Goal: Task Accomplishment & Management: Use online tool/utility

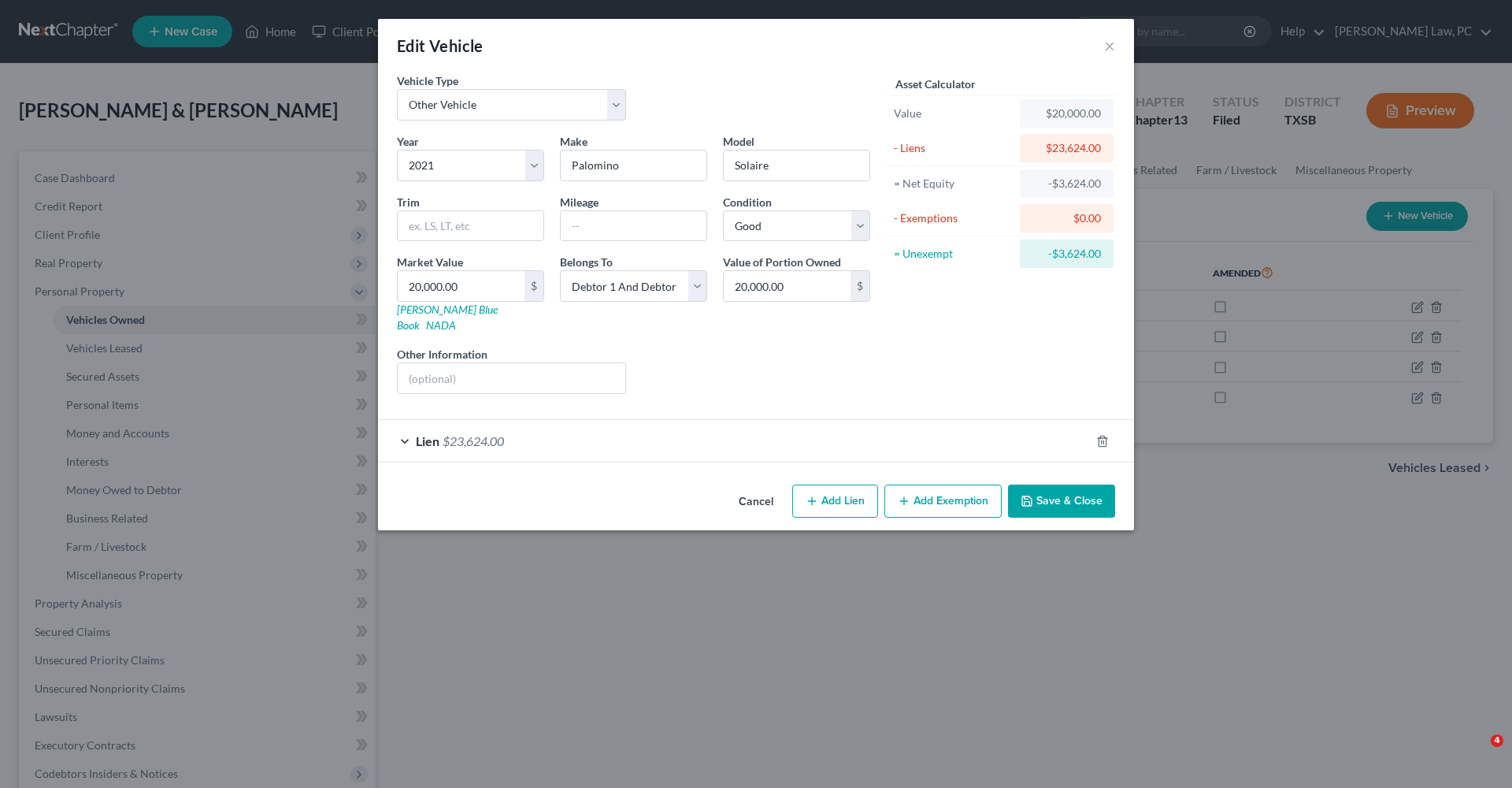
select select "7"
select select "5"
select select "2"
click at [741, 437] on div "Lien $23,624.00" at bounding box center [734, 441] width 712 height 42
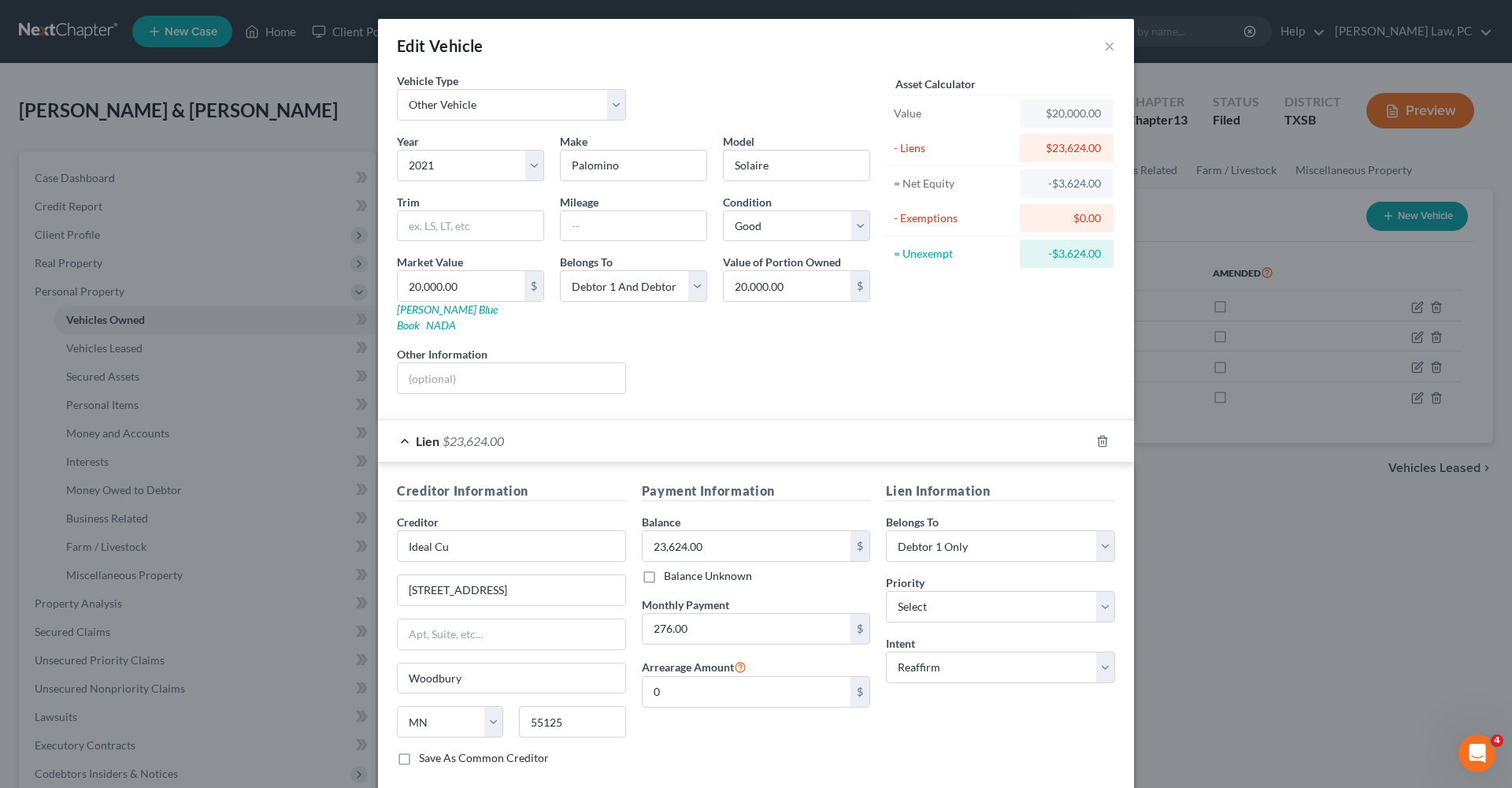
click at [643, 431] on div "Lien $23,624.00" at bounding box center [734, 441] width 712 height 42
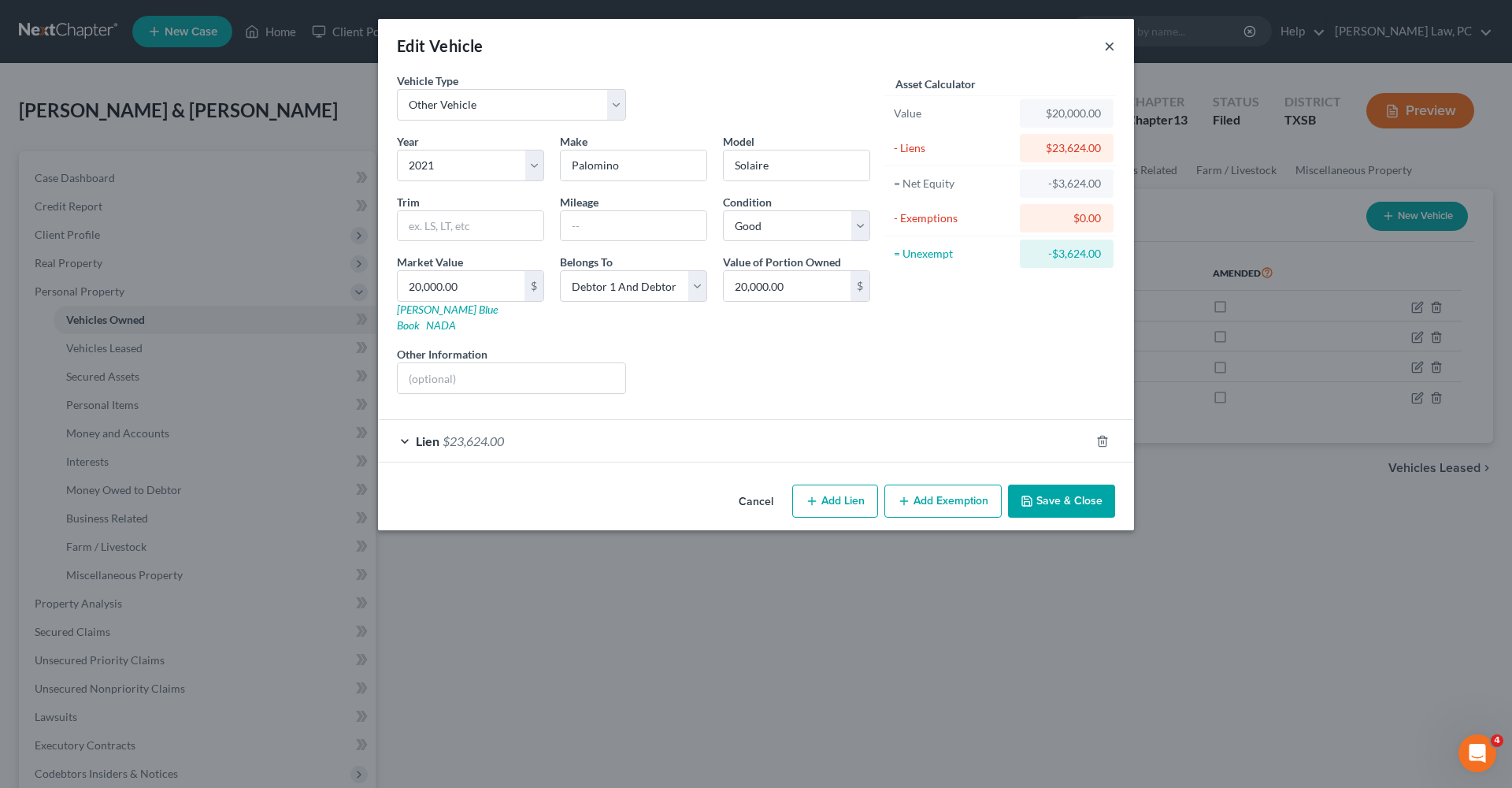
click at [1109, 50] on button "×" at bounding box center [1110, 45] width 11 height 19
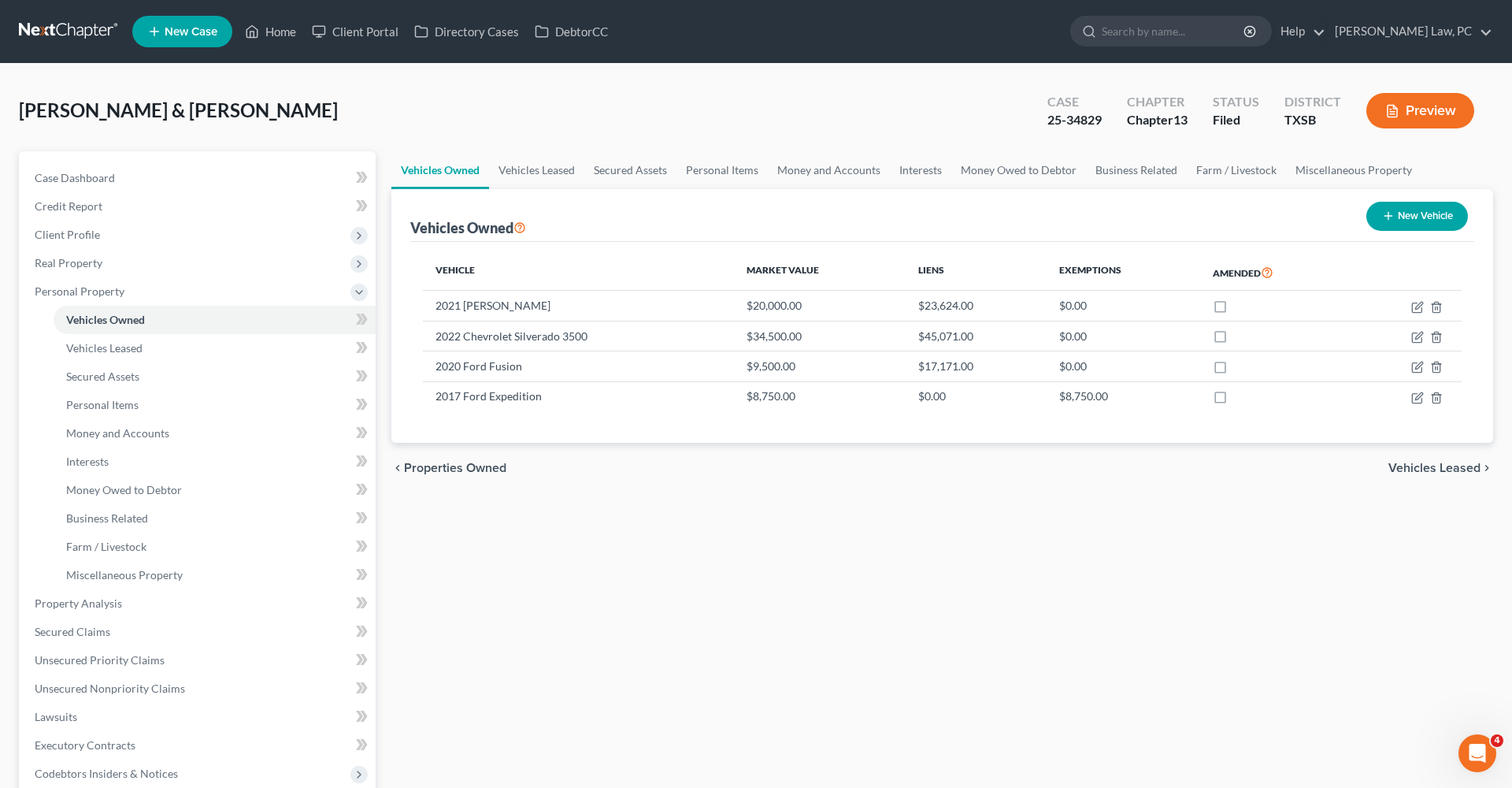
click at [48, 39] on link at bounding box center [69, 31] width 101 height 28
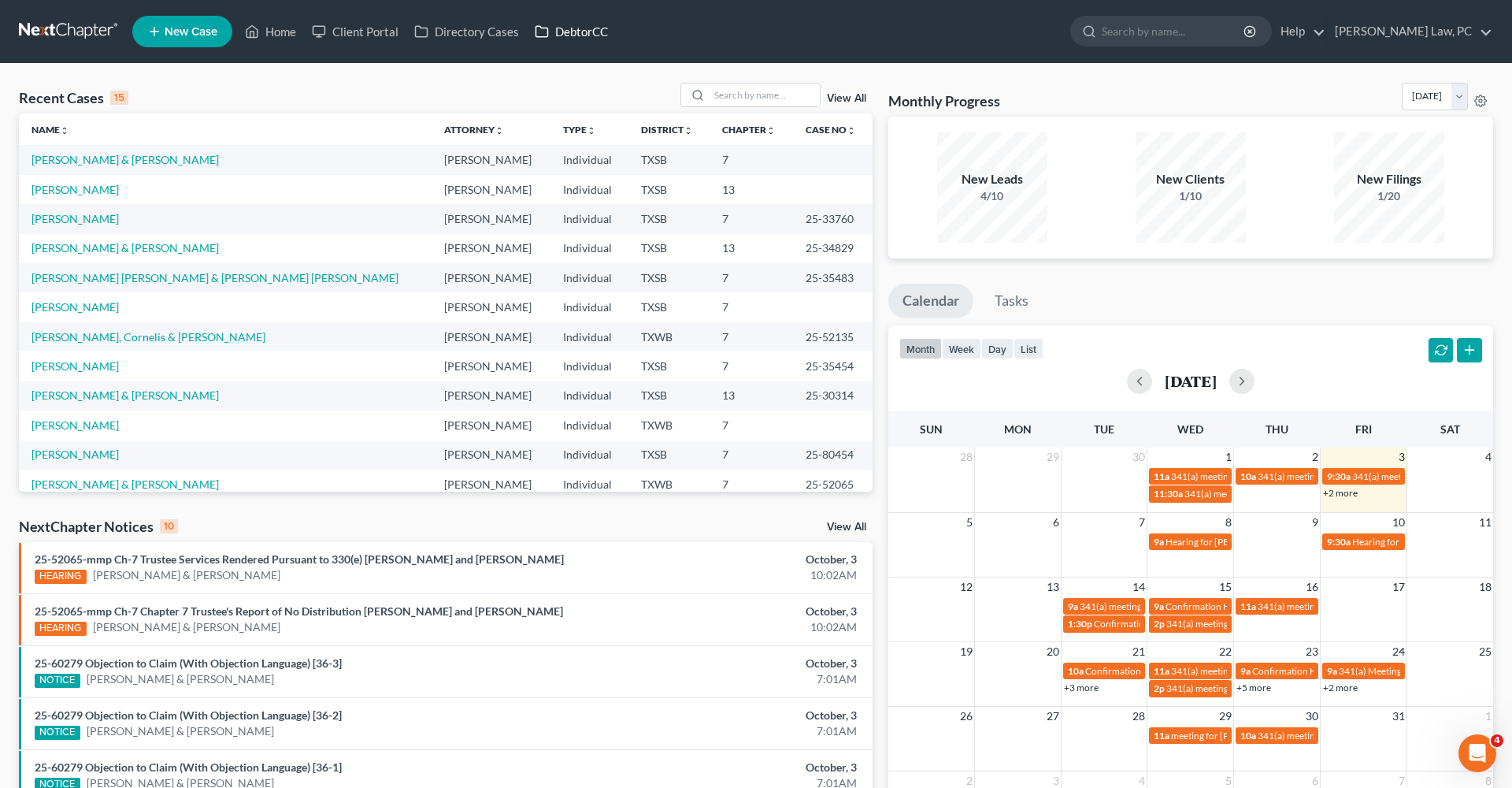
click at [576, 35] on link "DebtorCC" at bounding box center [571, 31] width 89 height 28
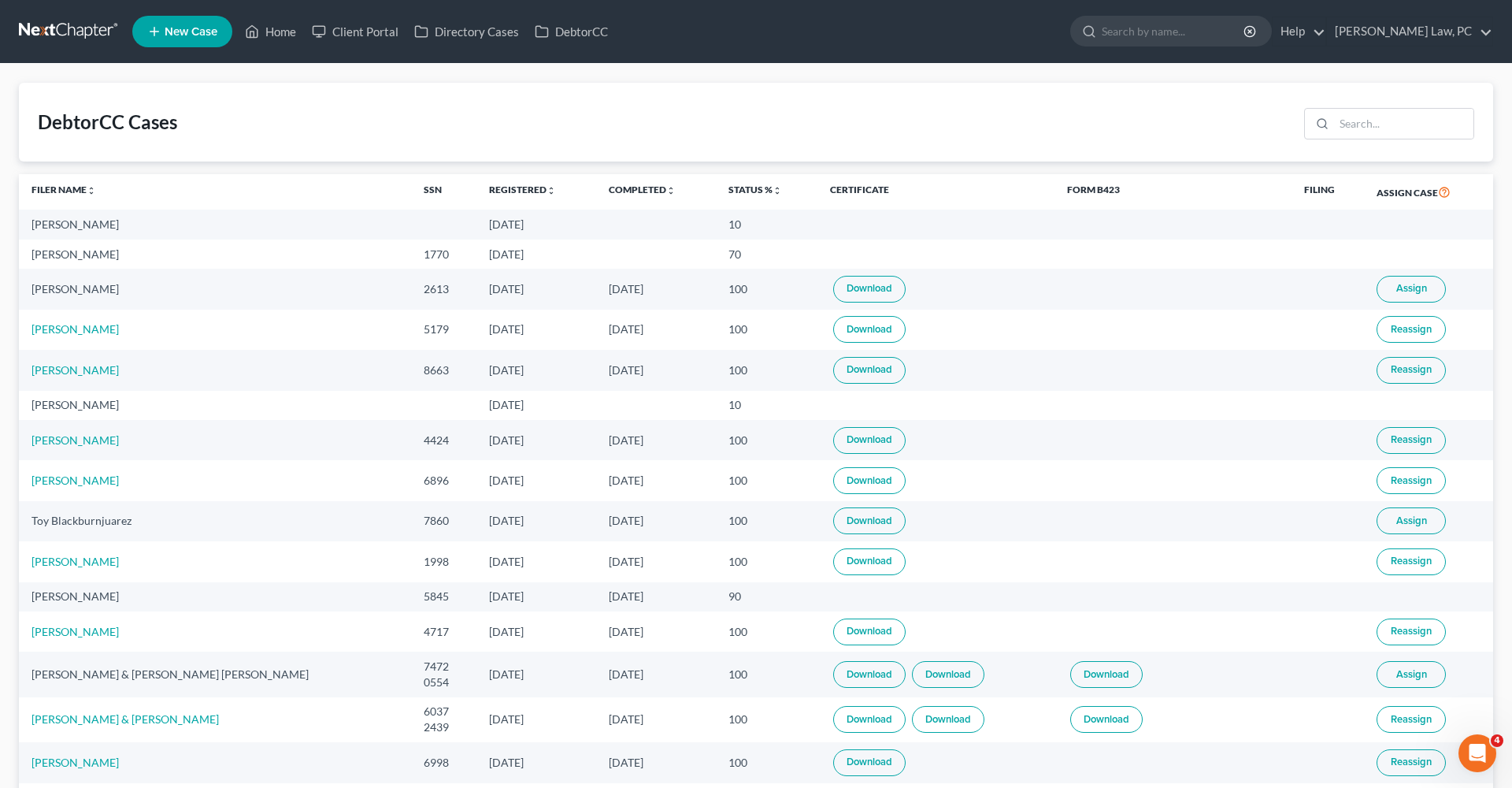
click at [42, 36] on link at bounding box center [69, 31] width 101 height 28
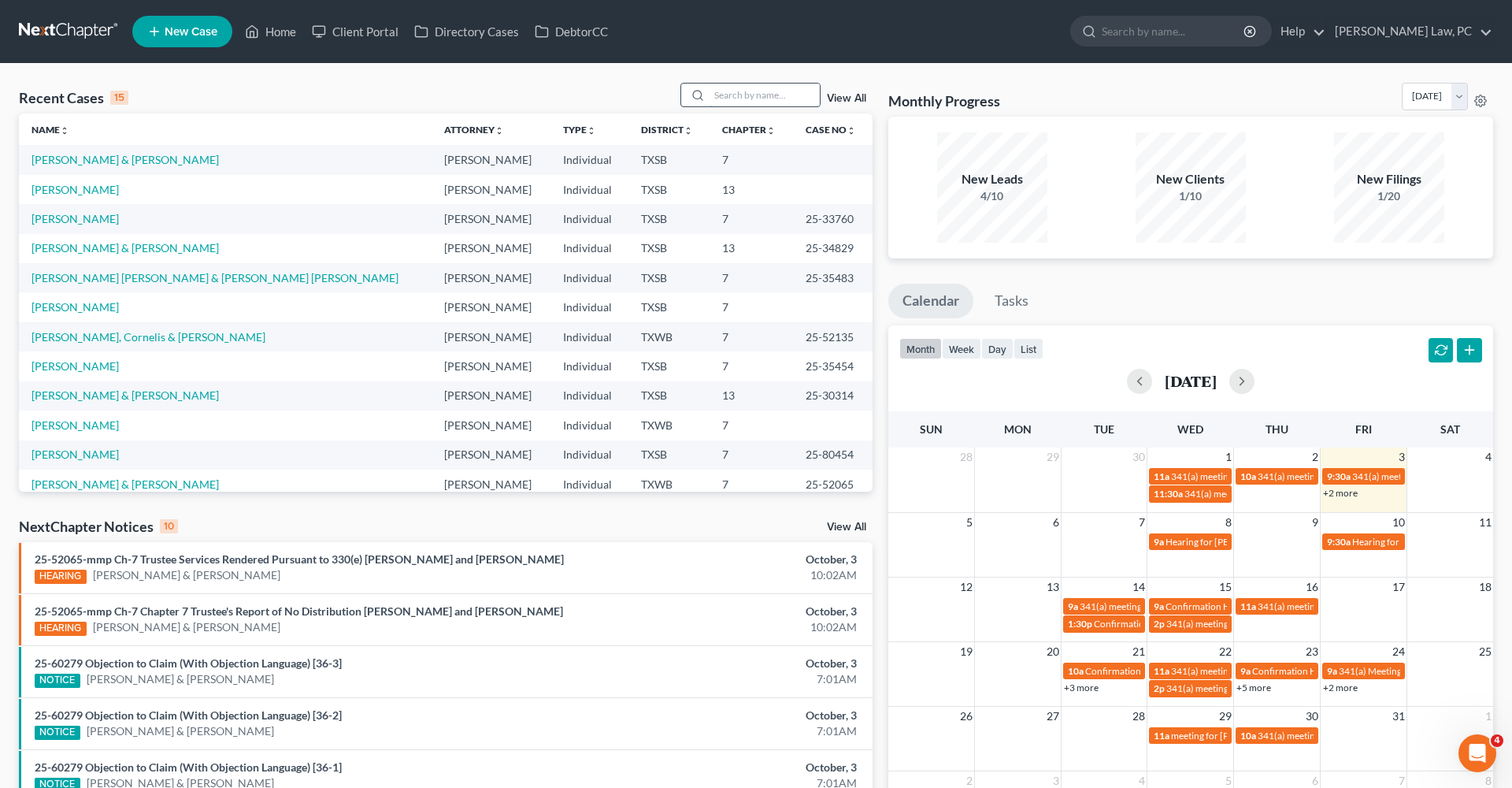
click at [766, 97] on input "search" at bounding box center [764, 94] width 110 height 23
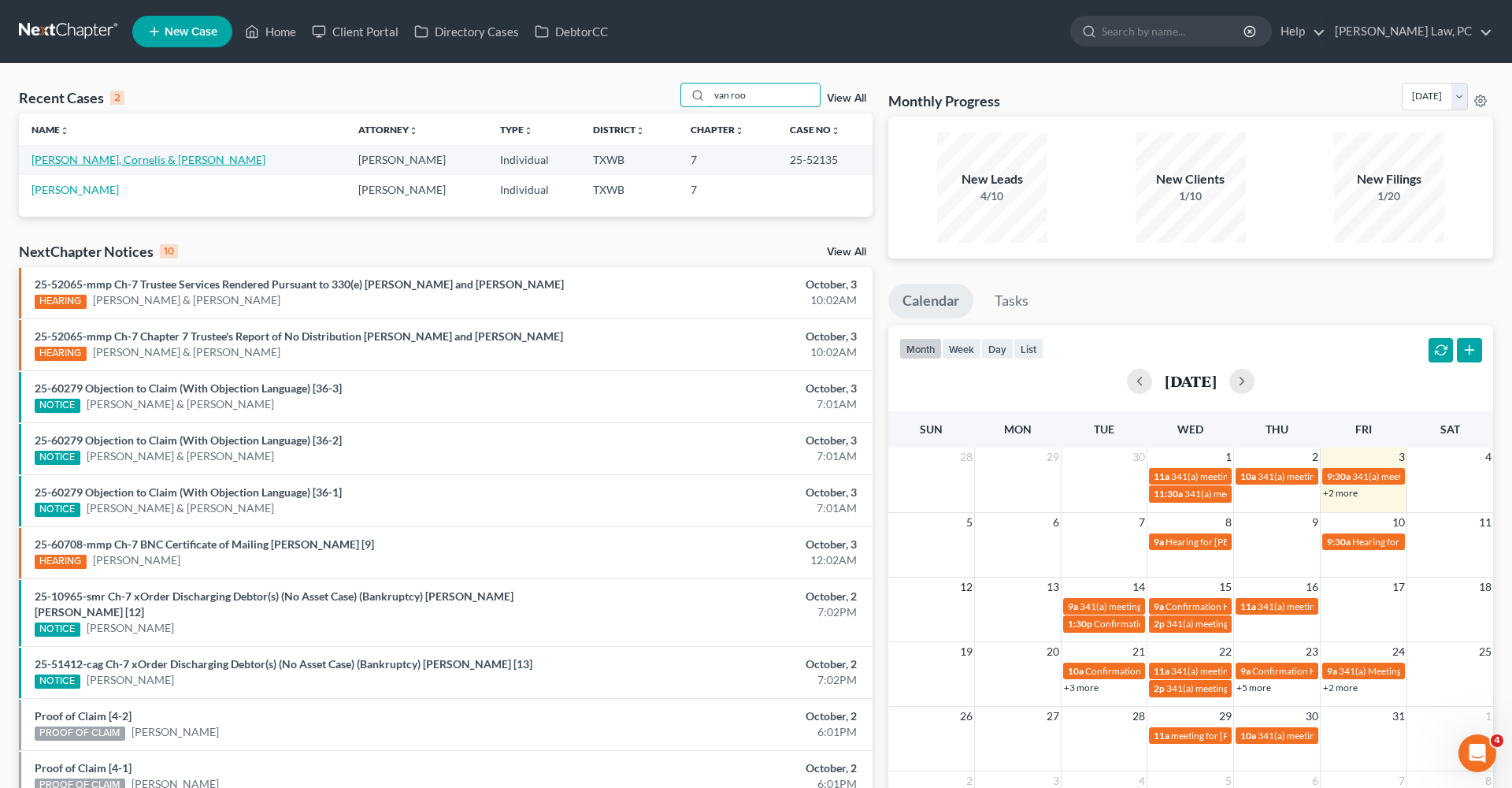
type input "van roo"
click at [128, 163] on link "[PERSON_NAME], Cornelis & [PERSON_NAME]" at bounding box center [148, 160] width 234 height 13
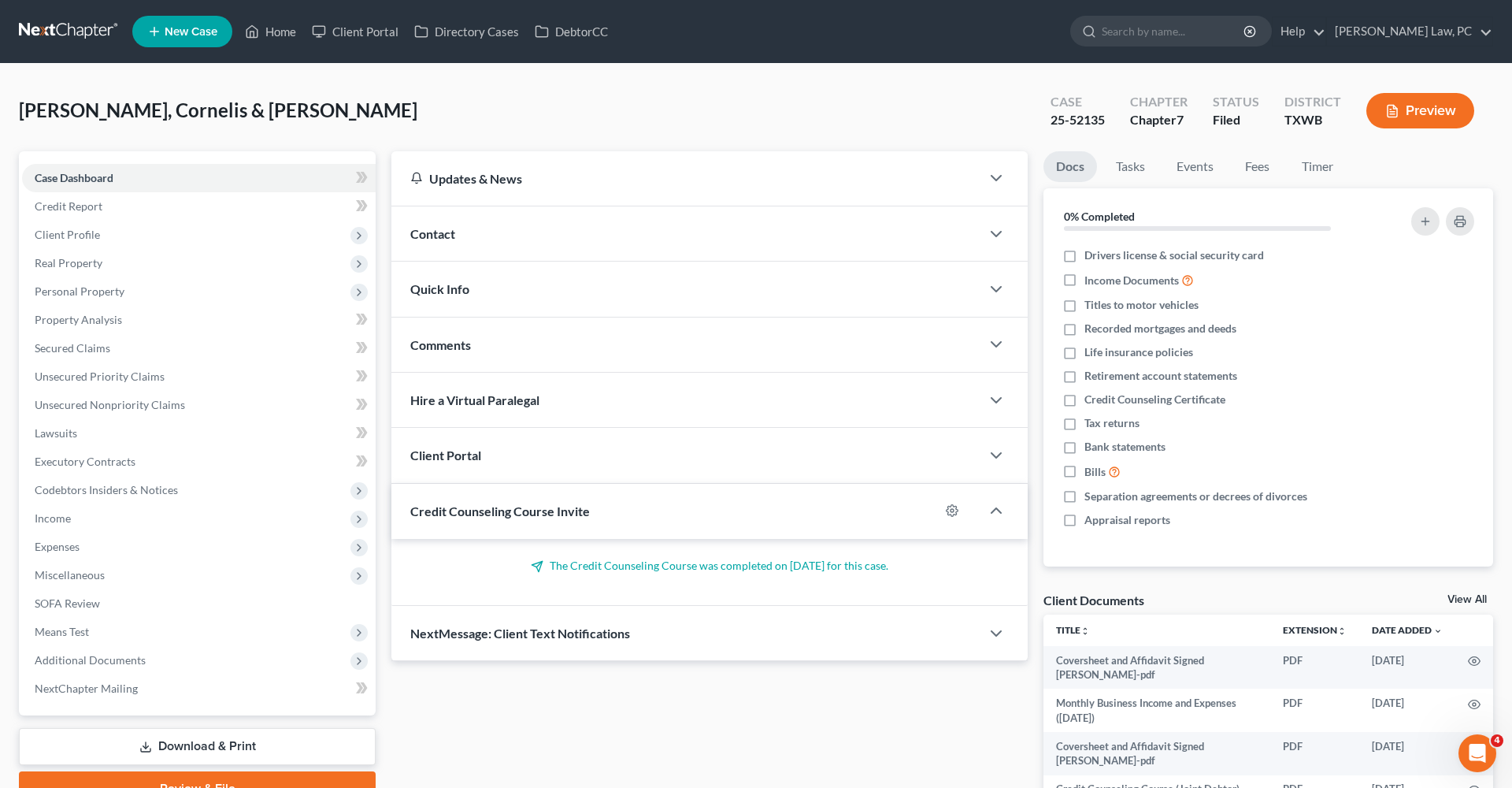
click at [1402, 111] on button "Preview" at bounding box center [1420, 111] width 108 height 36
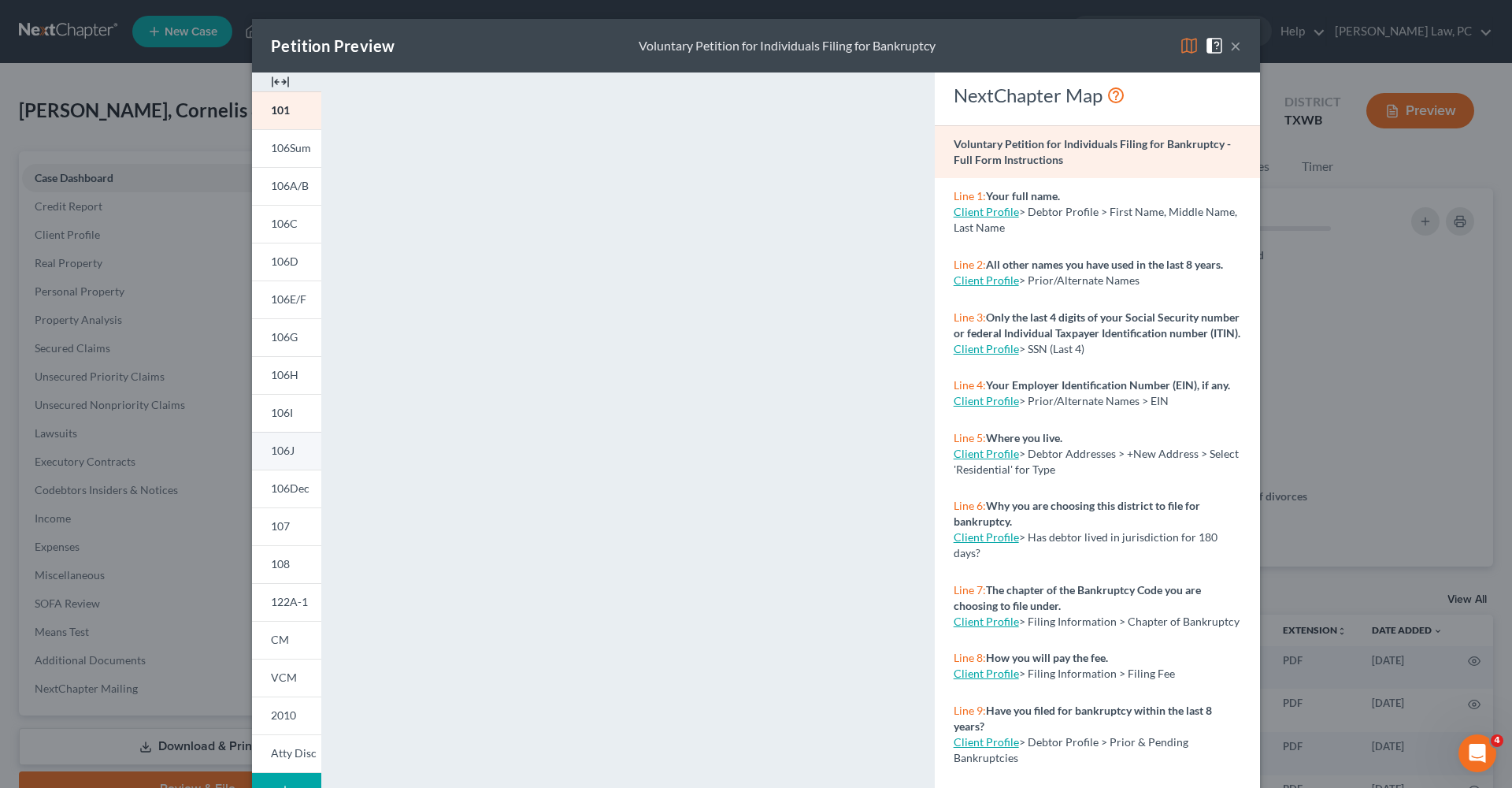
click at [296, 452] on link "106J" at bounding box center [286, 451] width 69 height 38
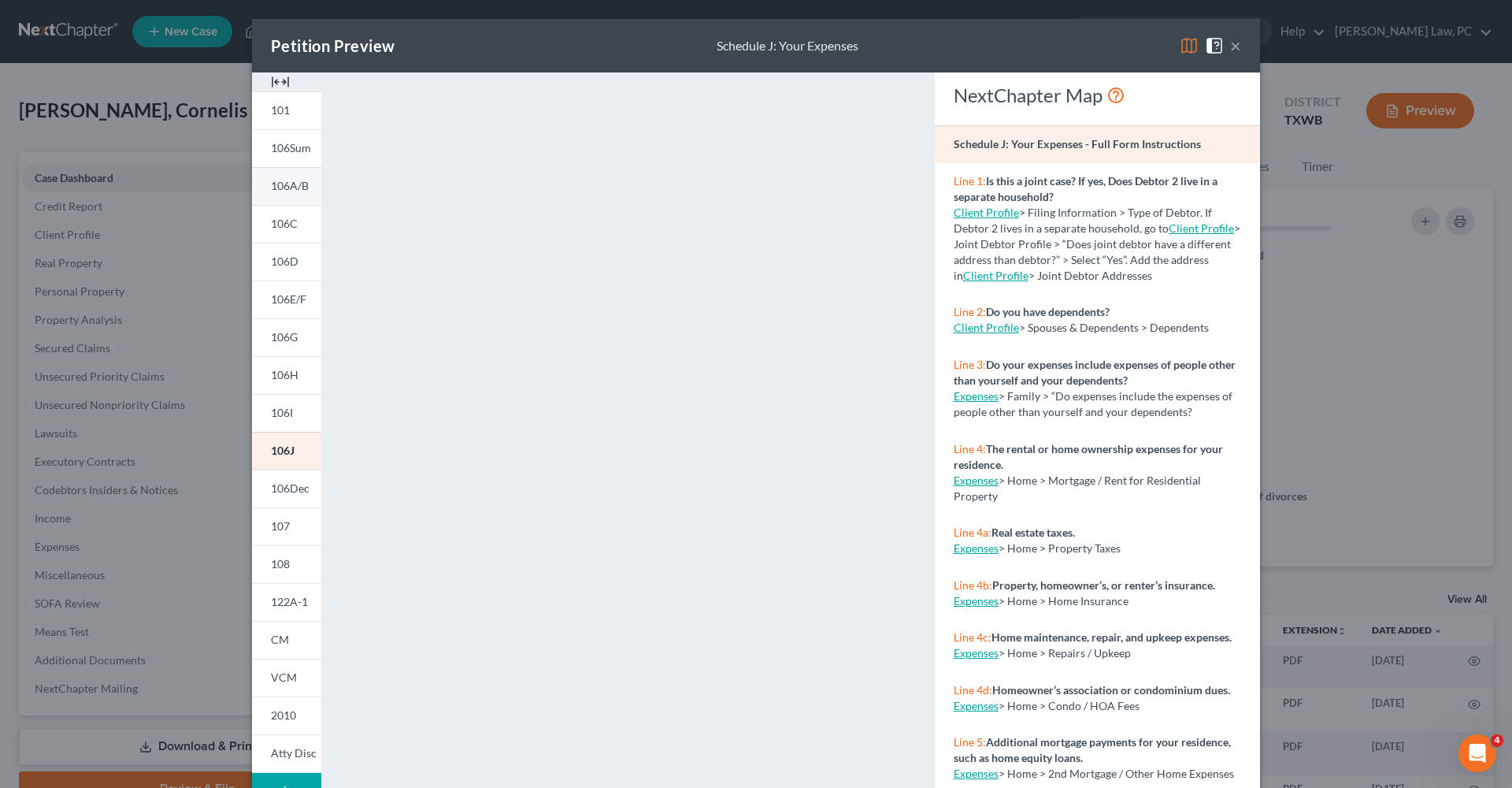
click at [268, 183] on link "106A/B" at bounding box center [286, 186] width 69 height 38
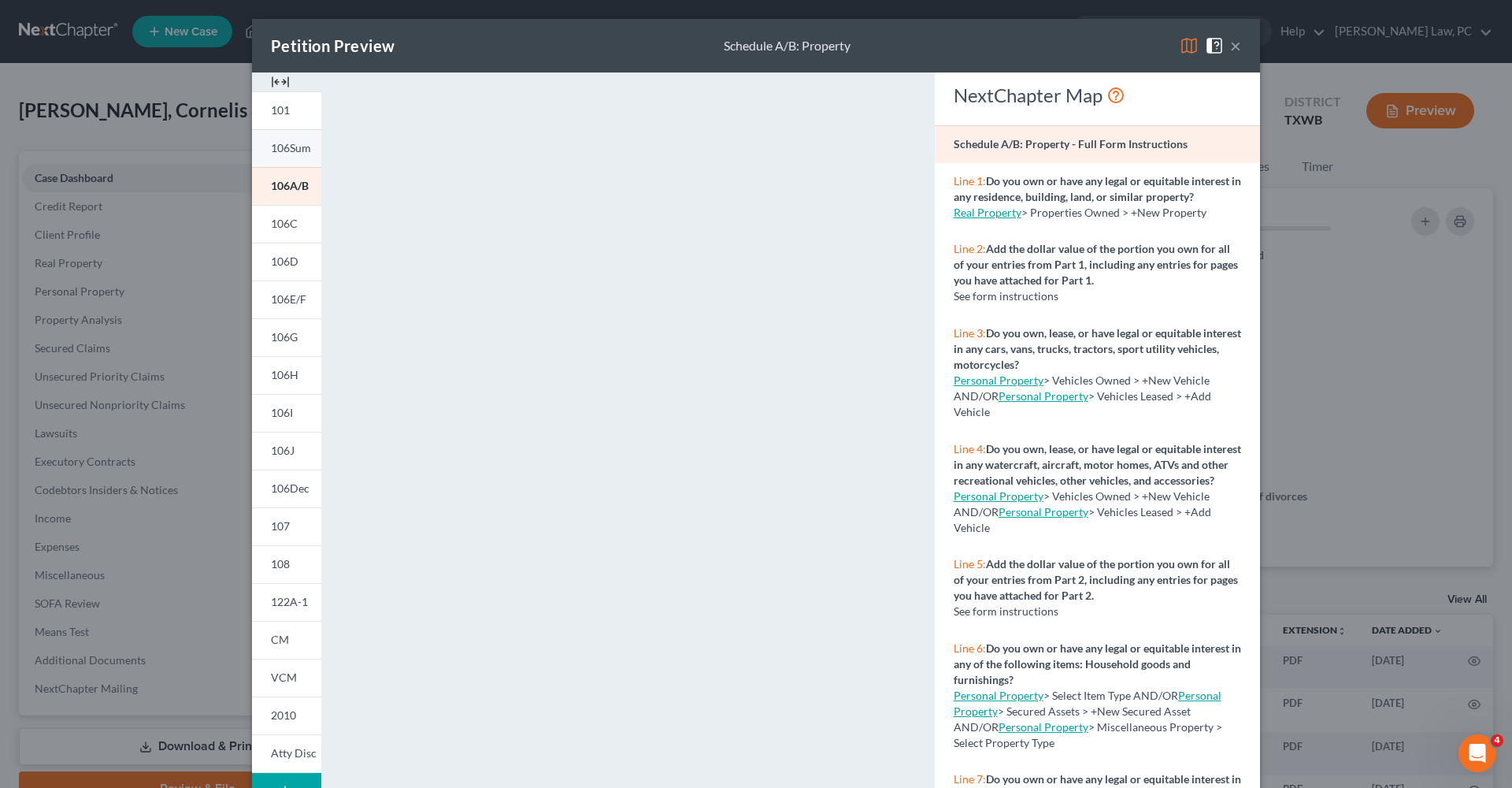
click at [294, 151] on span "106Sum" at bounding box center [291, 147] width 41 height 13
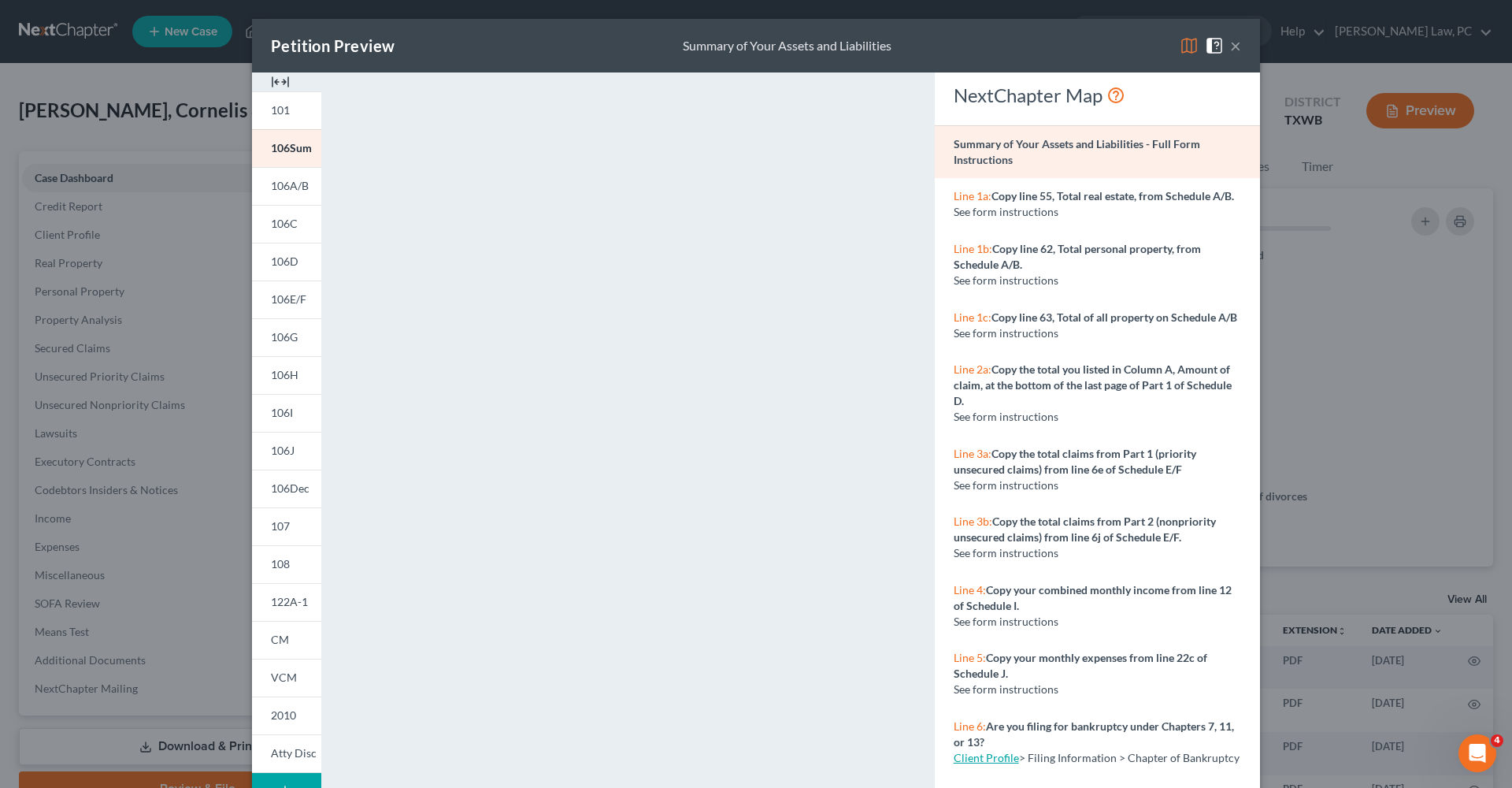
click at [1237, 50] on button "×" at bounding box center [1236, 45] width 11 height 19
